Goal: Task Accomplishment & Management: Complete application form

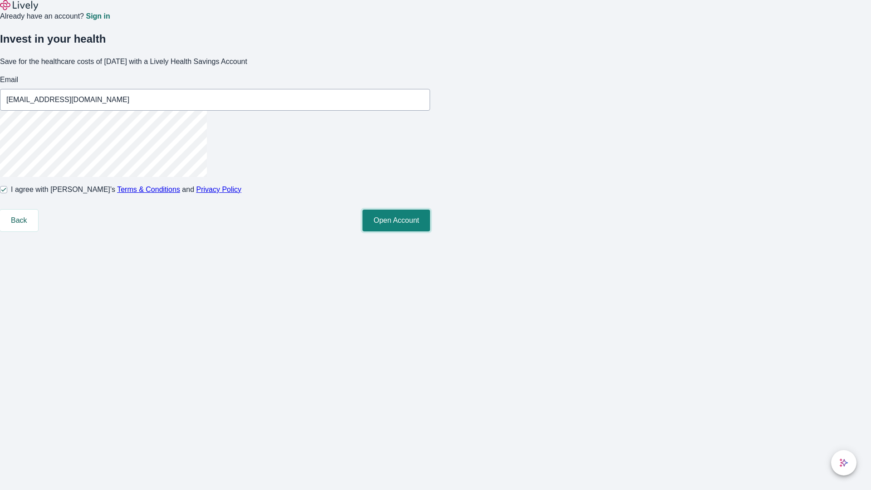
click at [430, 231] on button "Open Account" at bounding box center [397, 221] width 68 height 22
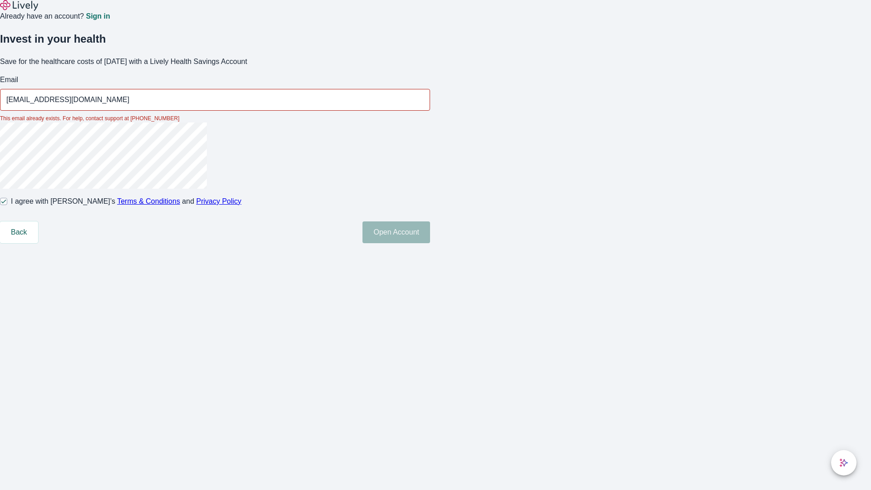
type input "[EMAIL_ADDRESS][DOMAIN_NAME]"
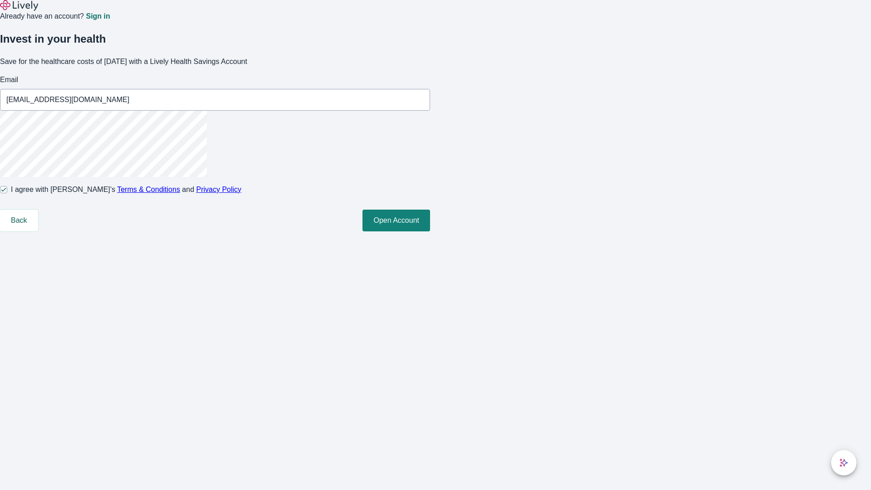
click at [7, 193] on input "I agree with Lively’s Terms & Conditions and Privacy Policy" at bounding box center [3, 189] width 7 height 7
checkbox input "false"
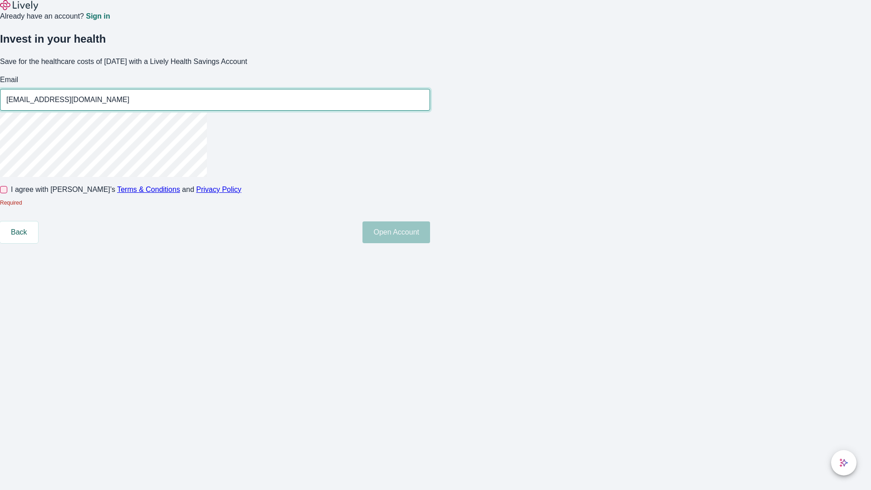
type input "[EMAIL_ADDRESS][DOMAIN_NAME]"
click at [7, 193] on input "I agree with Lively’s Terms & Conditions and Privacy Policy" at bounding box center [3, 189] width 7 height 7
checkbox input "true"
click at [430, 243] on button "Open Account" at bounding box center [397, 232] width 68 height 22
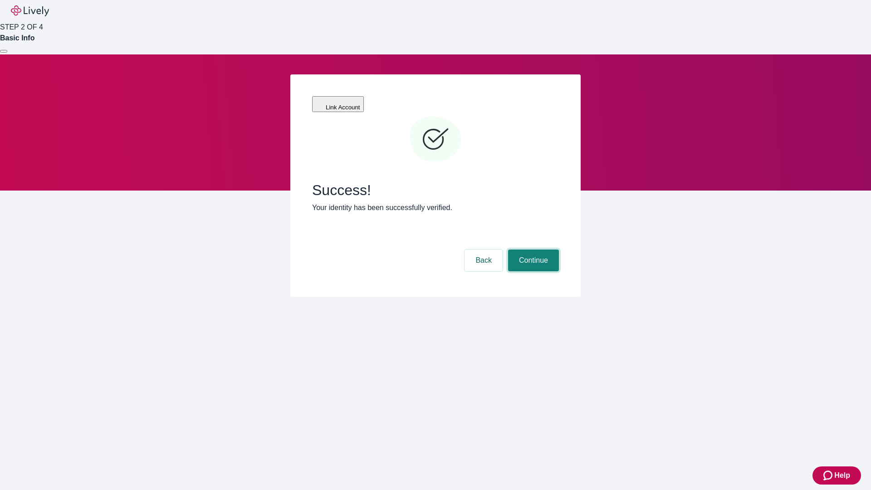
click at [532, 250] on button "Continue" at bounding box center [533, 261] width 51 height 22
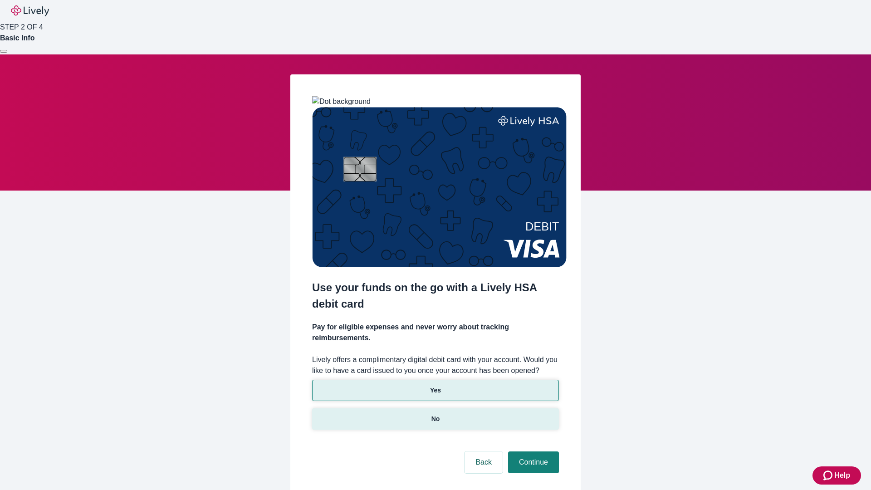
click at [435, 414] on p "No" at bounding box center [436, 419] width 9 height 10
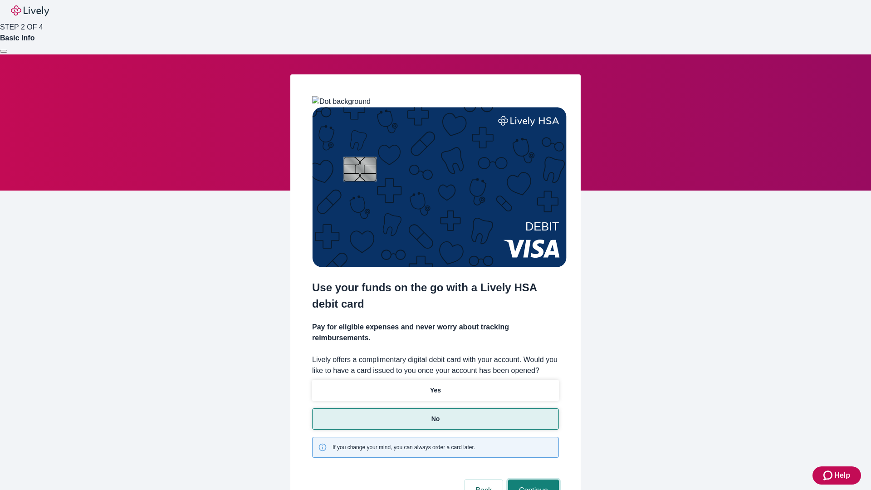
click at [532, 480] on button "Continue" at bounding box center [533, 491] width 51 height 22
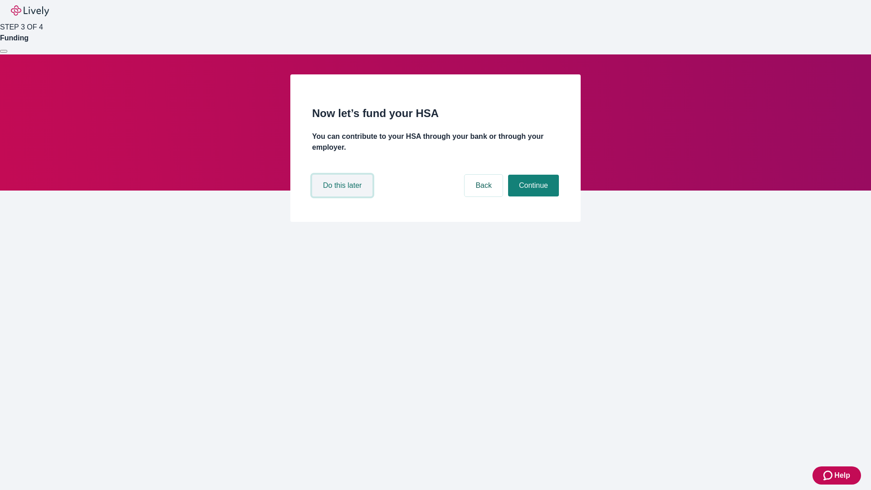
click at [344, 197] on button "Do this later" at bounding box center [342, 186] width 60 height 22
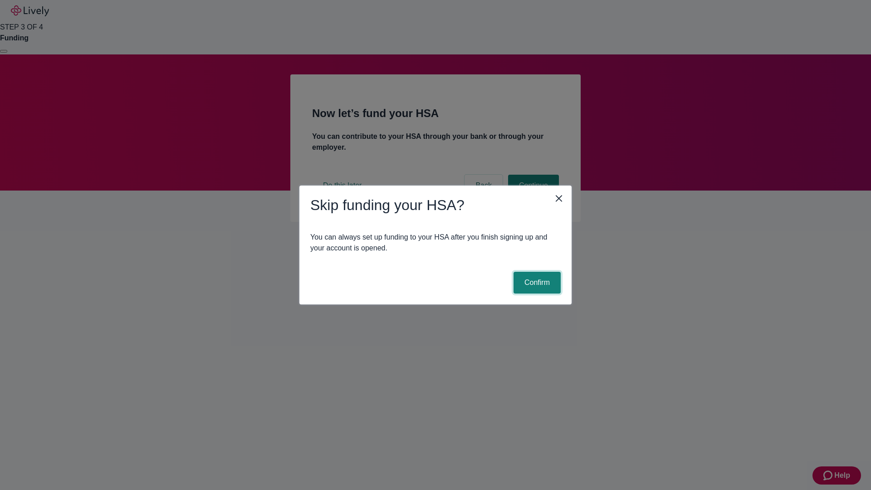
click at [536, 283] on button "Confirm" at bounding box center [537, 283] width 47 height 22
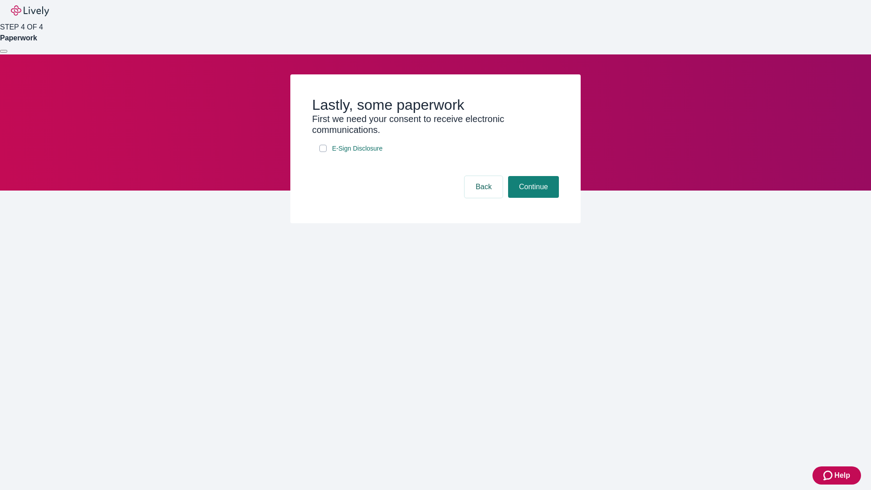
click at [323, 152] on input "E-Sign Disclosure" at bounding box center [323, 148] width 7 height 7
checkbox input "true"
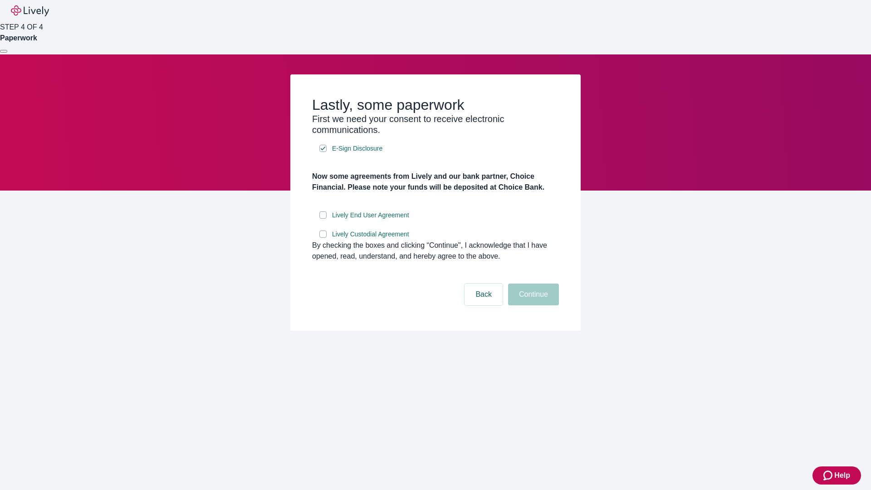
click at [323, 219] on input "Lively End User Agreement" at bounding box center [323, 214] width 7 height 7
checkbox input "true"
click at [323, 238] on input "Lively Custodial Agreement" at bounding box center [323, 234] width 7 height 7
checkbox input "true"
click at [532, 305] on button "Continue" at bounding box center [533, 295] width 51 height 22
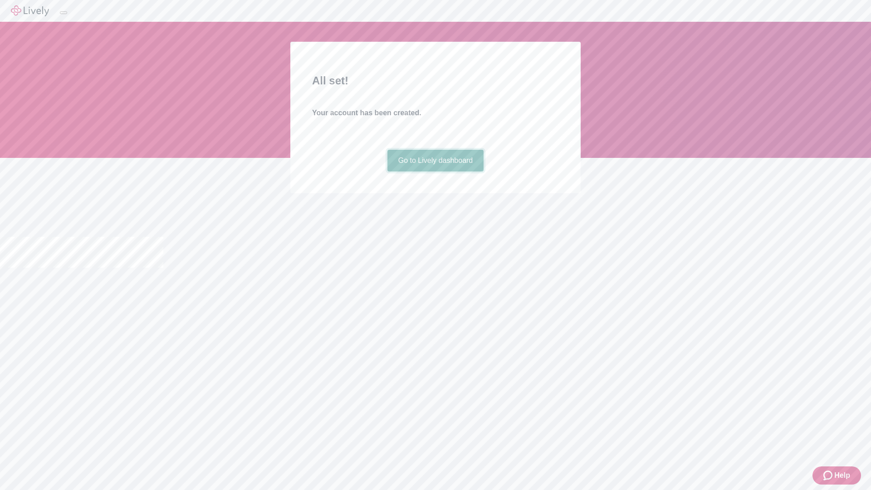
click at [435, 172] on link "Go to Lively dashboard" at bounding box center [436, 161] width 97 height 22
